Goal: Task Accomplishment & Management: Manage account settings

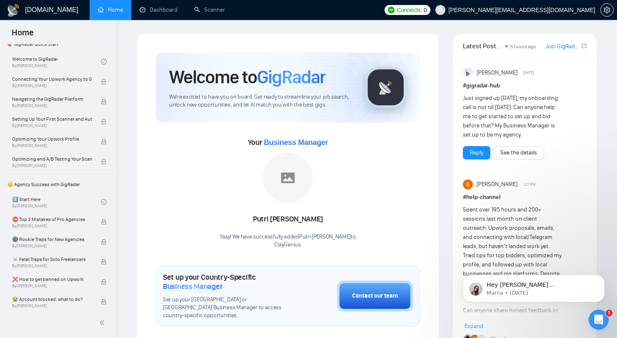
click at [105, 11] on link "Home" at bounding box center [110, 9] width 25 height 7
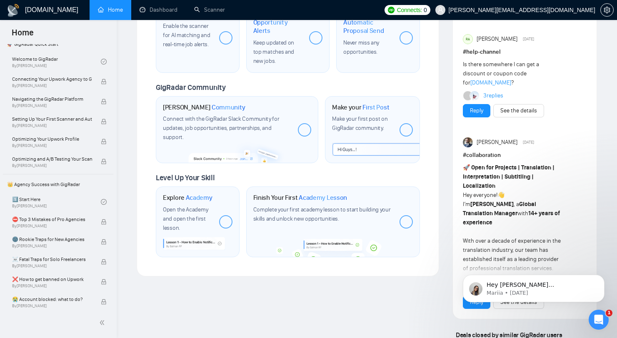
scroll to position [277, 0]
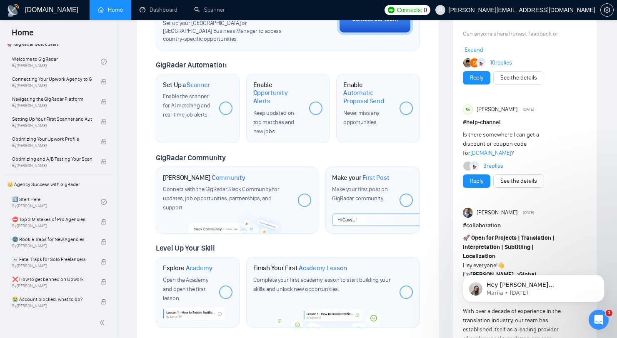
click at [224, 103] on div at bounding box center [225, 108] width 13 height 13
click at [228, 102] on div at bounding box center [225, 108] width 13 height 13
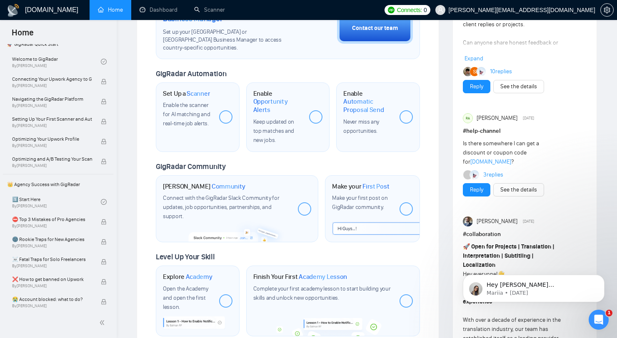
scroll to position [214, 0]
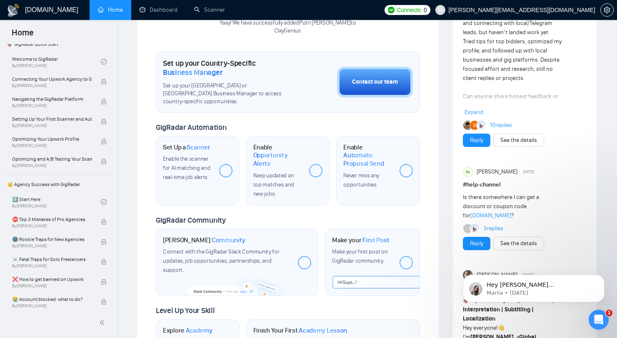
click at [223, 164] on div at bounding box center [225, 170] width 13 height 13
click at [227, 164] on div at bounding box center [225, 170] width 13 height 13
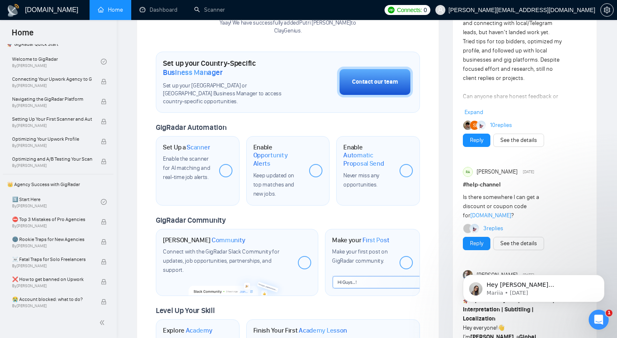
scroll to position [0, 0]
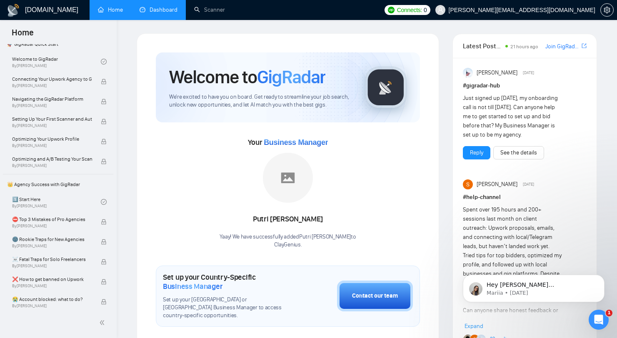
click at [148, 13] on link "Dashboard" at bounding box center [159, 9] width 38 height 7
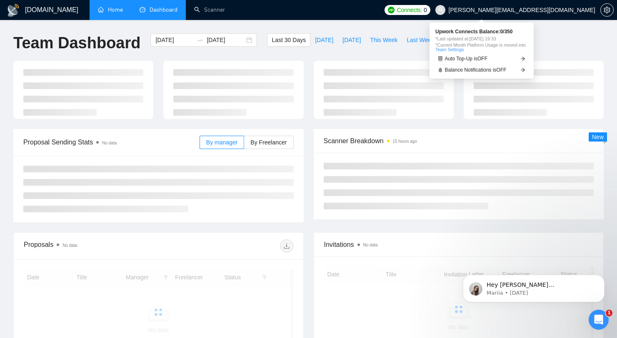
click at [422, 10] on span "Connects:" at bounding box center [409, 9] width 25 height 9
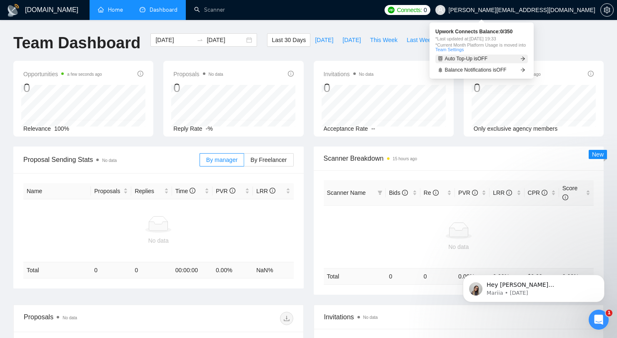
click at [505, 60] on link "Auto Top-Up is OFF" at bounding box center [481, 59] width 93 height 9
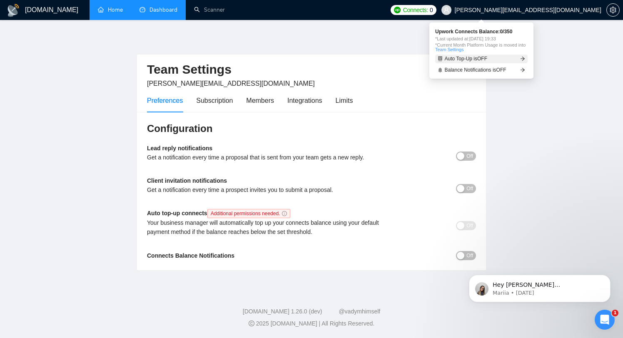
click at [505, 60] on link "Auto Top-Up is OFF" at bounding box center [481, 59] width 93 height 9
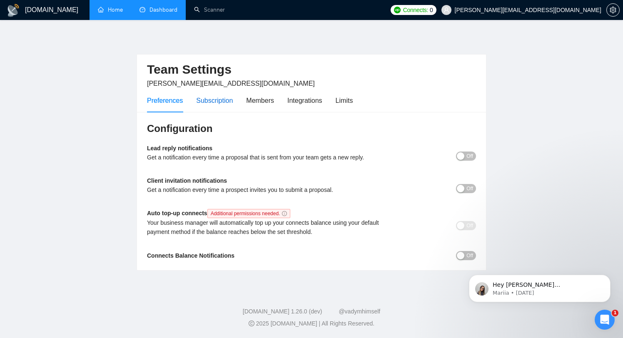
click at [215, 103] on div "Subscription" at bounding box center [214, 100] width 37 height 10
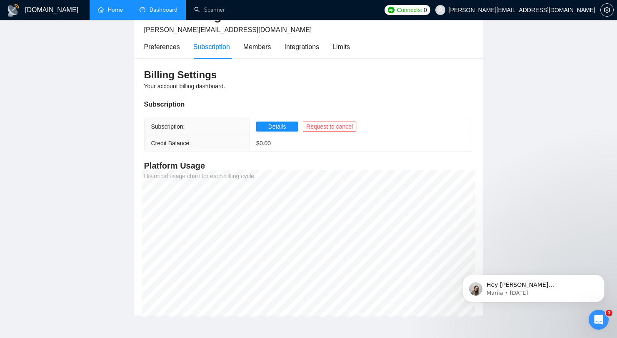
scroll to position [65, 0]
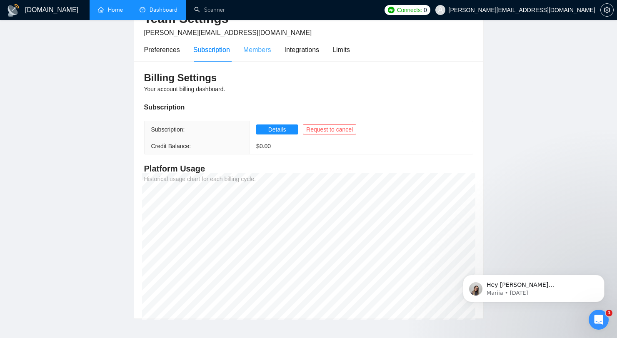
click at [266, 56] on div "Members" at bounding box center [257, 50] width 28 height 24
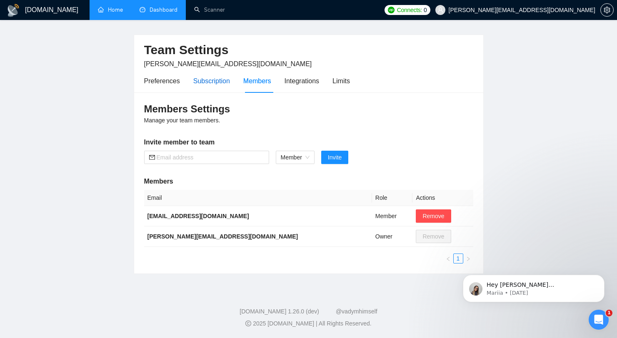
click at [213, 76] on div "Subscription" at bounding box center [211, 81] width 37 height 10
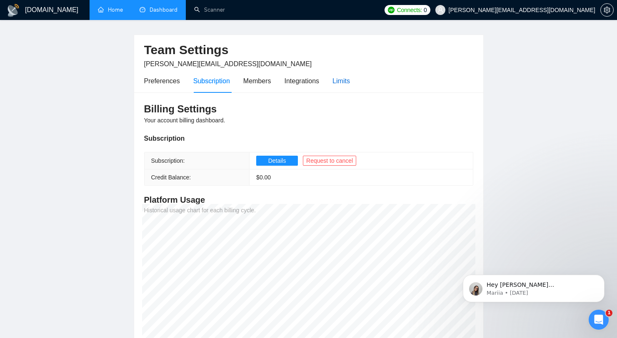
click at [339, 79] on div "Limits" at bounding box center [342, 81] width 18 height 10
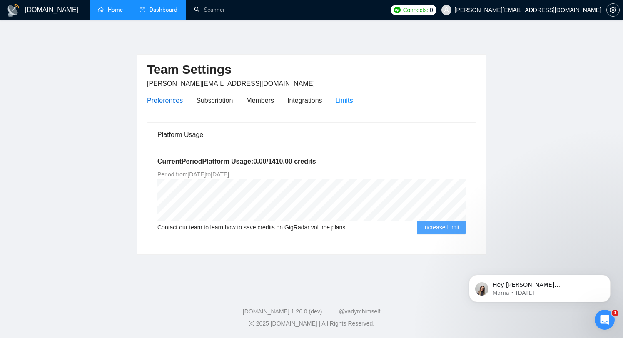
click at [180, 103] on div "Preferences" at bounding box center [165, 100] width 36 height 10
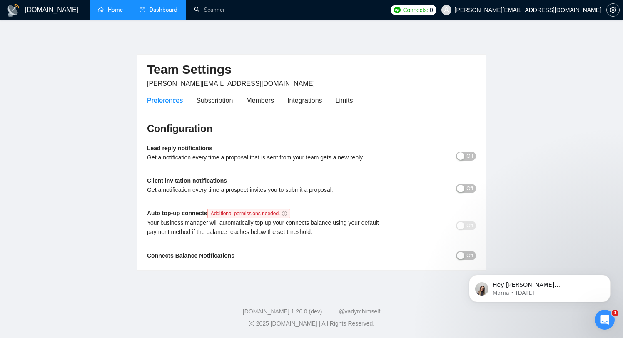
click at [463, 158] on div "button" at bounding box center [461, 157] width 8 height 8
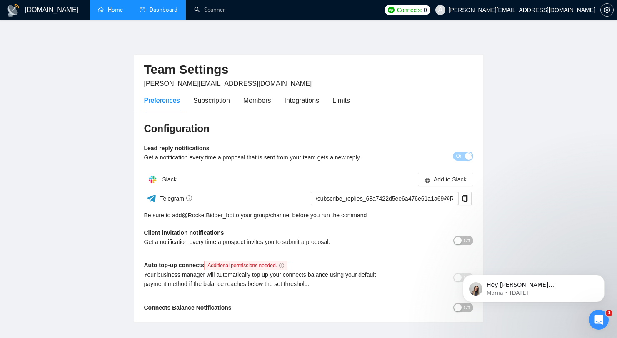
click at [460, 161] on div "Lead reply notifications Get a notification every time a proposal that is sent …" at bounding box center [308, 156] width 329 height 24
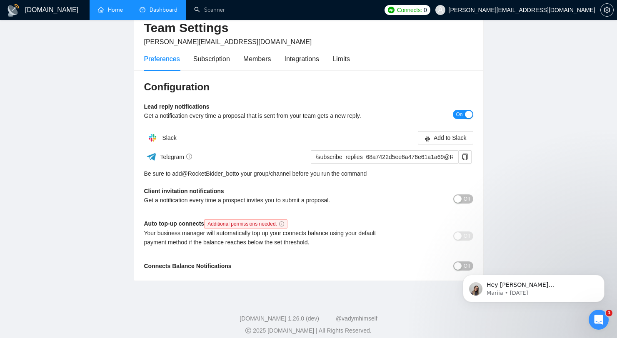
scroll to position [49, 0]
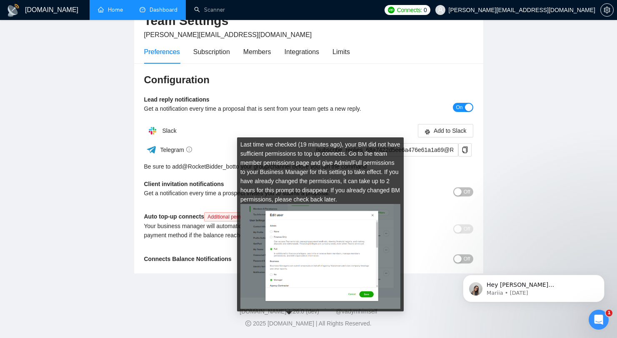
click at [284, 217] on icon "info-circle" at bounding box center [281, 217] width 5 height 5
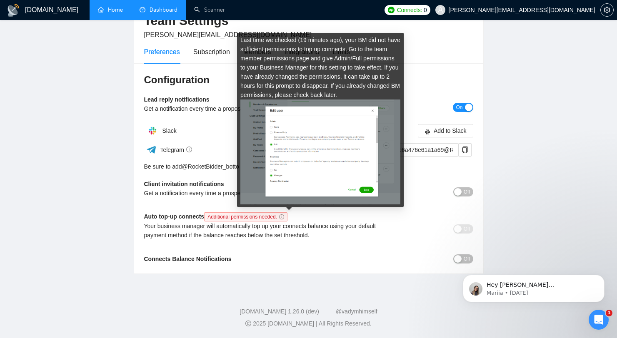
click at [284, 217] on icon "info-circle" at bounding box center [281, 217] width 5 height 5
